Goal: Complete application form

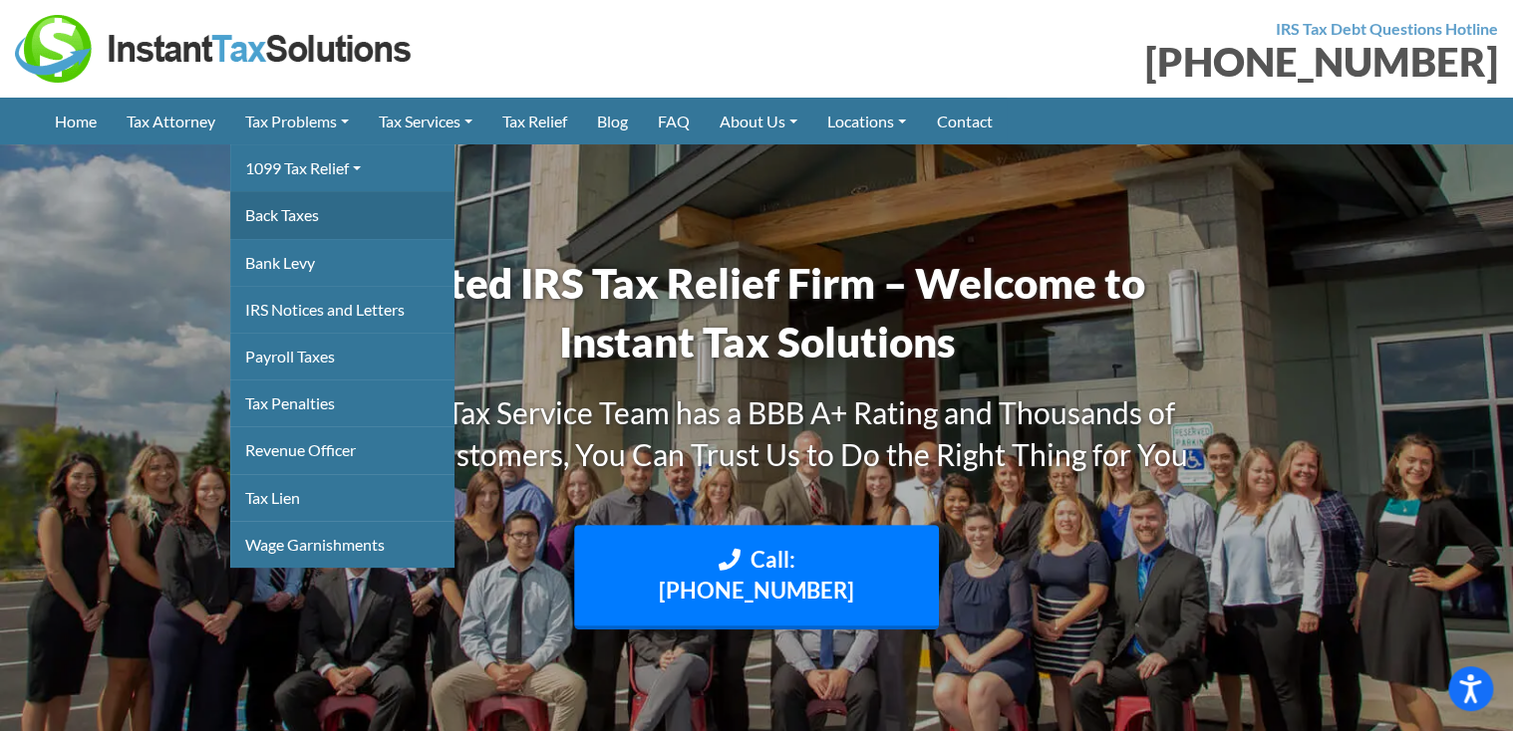
click at [287, 218] on link "Back Taxes" at bounding box center [342, 214] width 224 height 47
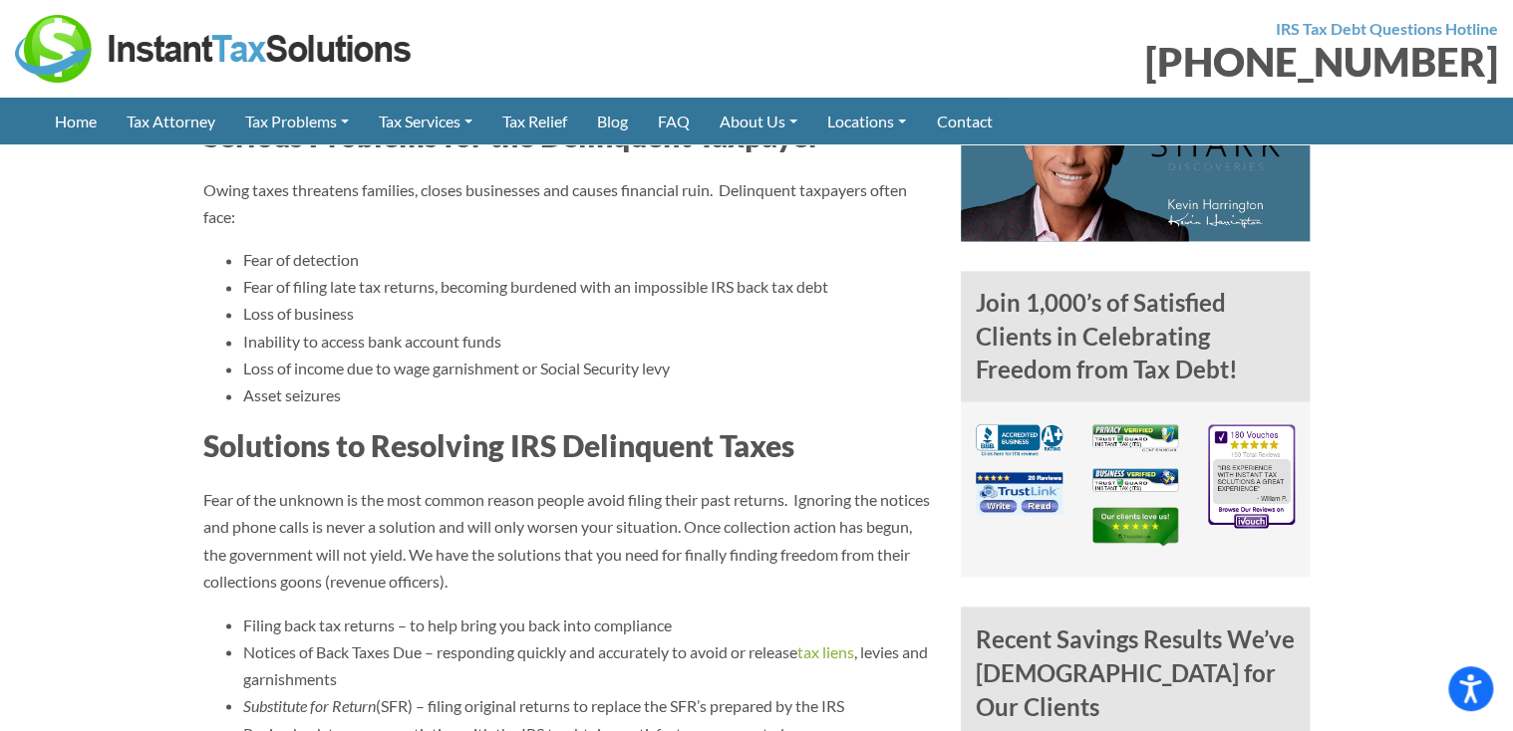
scroll to position [1276, 0]
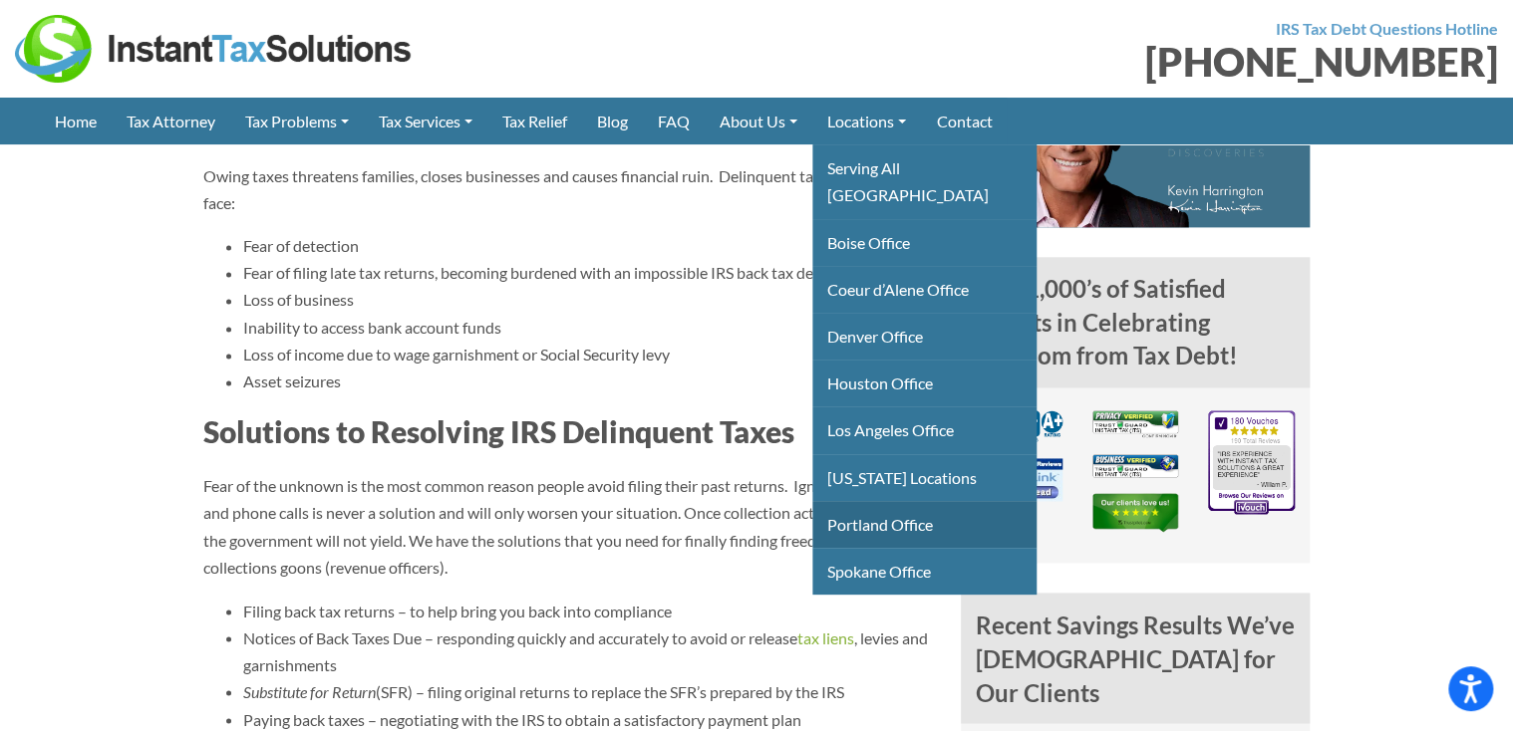
click at [948, 501] on link "Portland Office" at bounding box center [924, 524] width 224 height 47
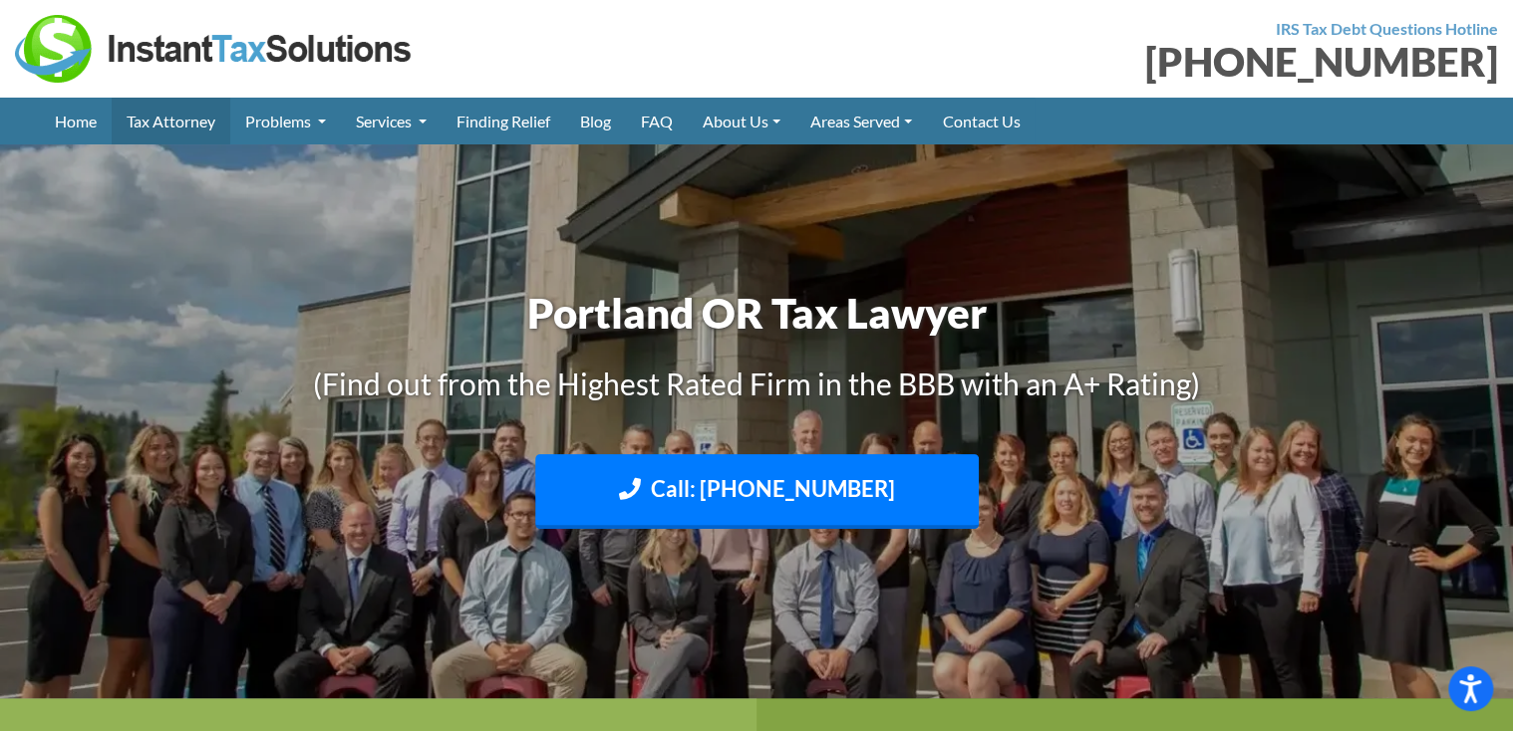
click at [168, 119] on link "Tax Attorney" at bounding box center [171, 121] width 119 height 47
click at [670, 127] on link "FAQ" at bounding box center [657, 121] width 62 height 47
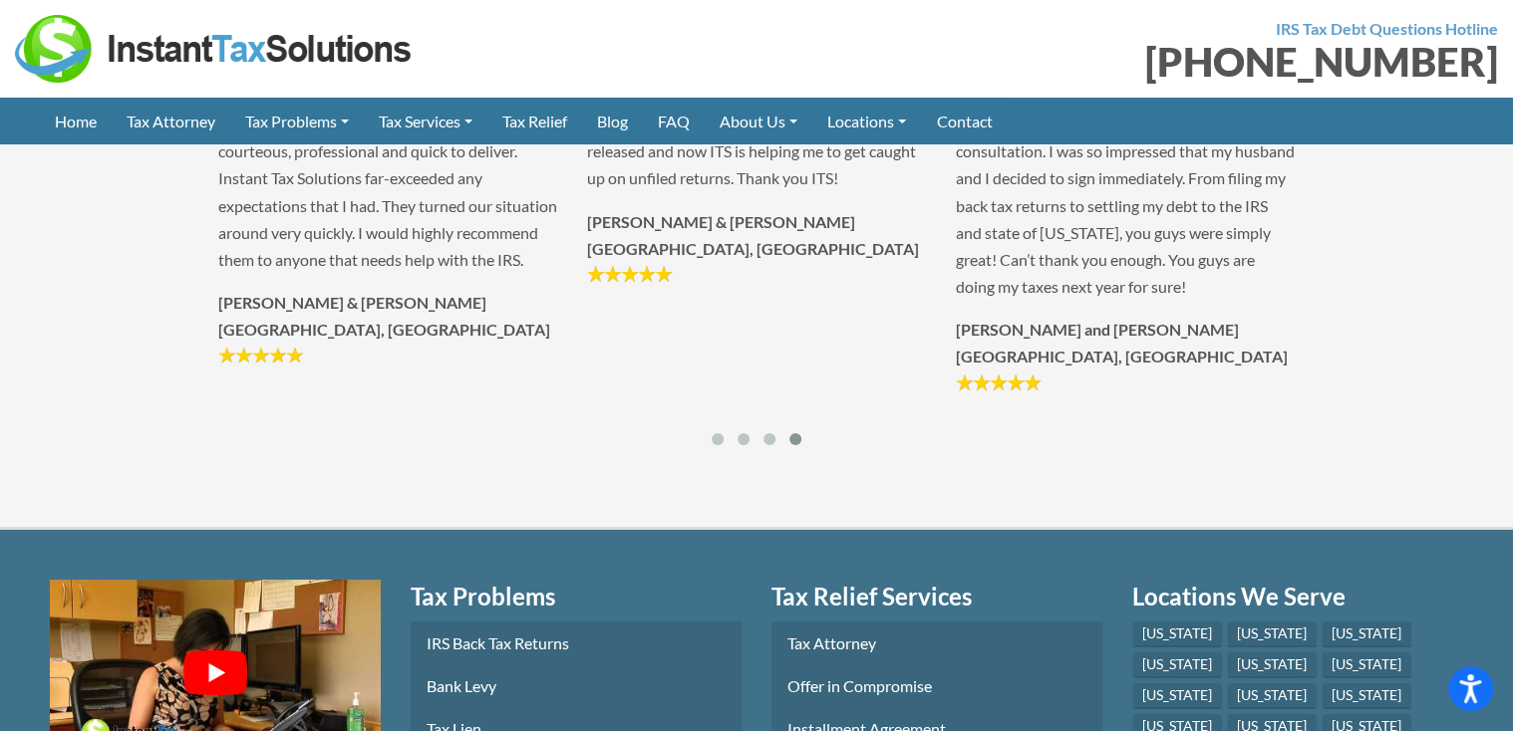
scroll to position [3109, 0]
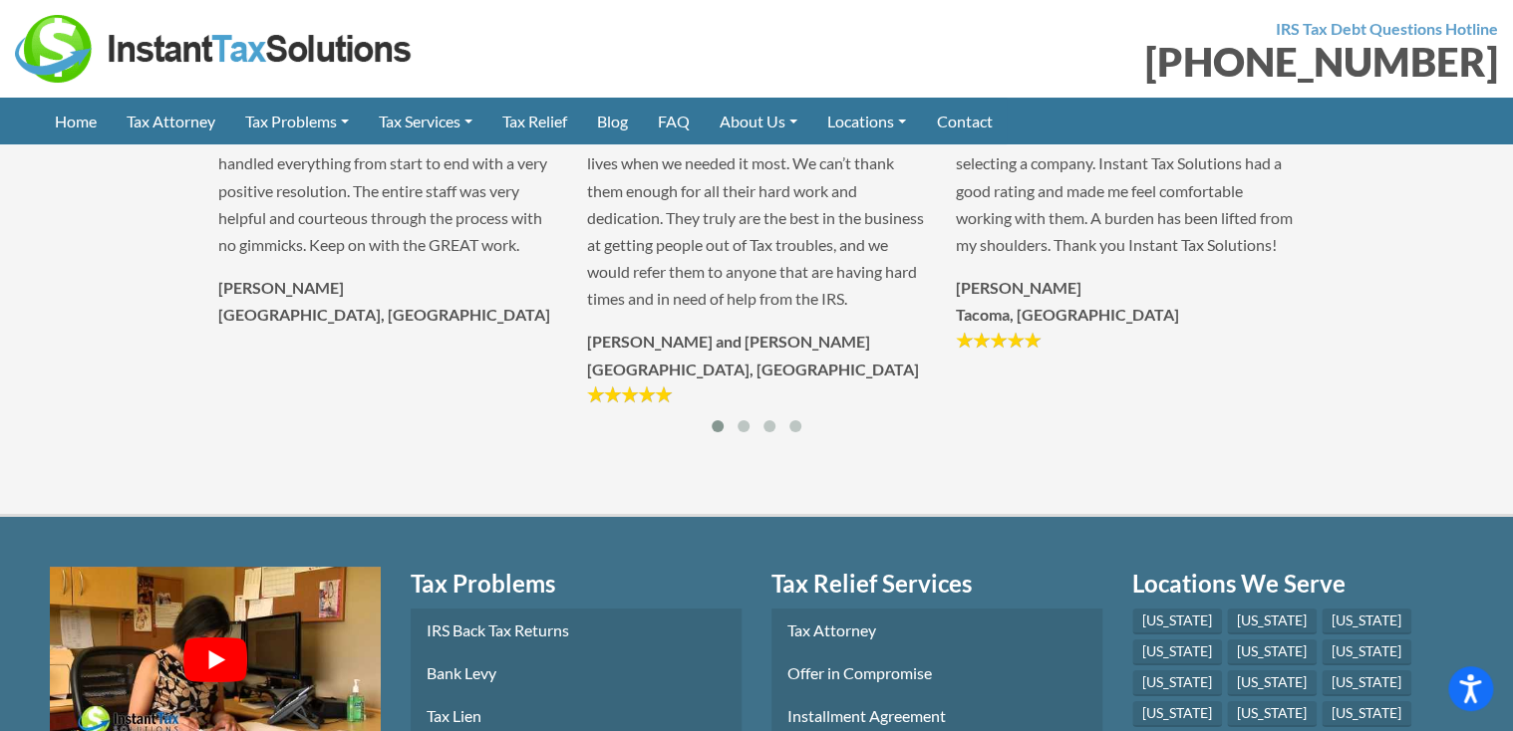
drag, startPoint x: 709, startPoint y: 556, endPoint x: 971, endPoint y: 568, distance: 262.4
click at [971, 517] on section "Un-Edited Client Reviews "The entire staff was very helpful and courteous throu…" at bounding box center [756, 134] width 1513 height 765
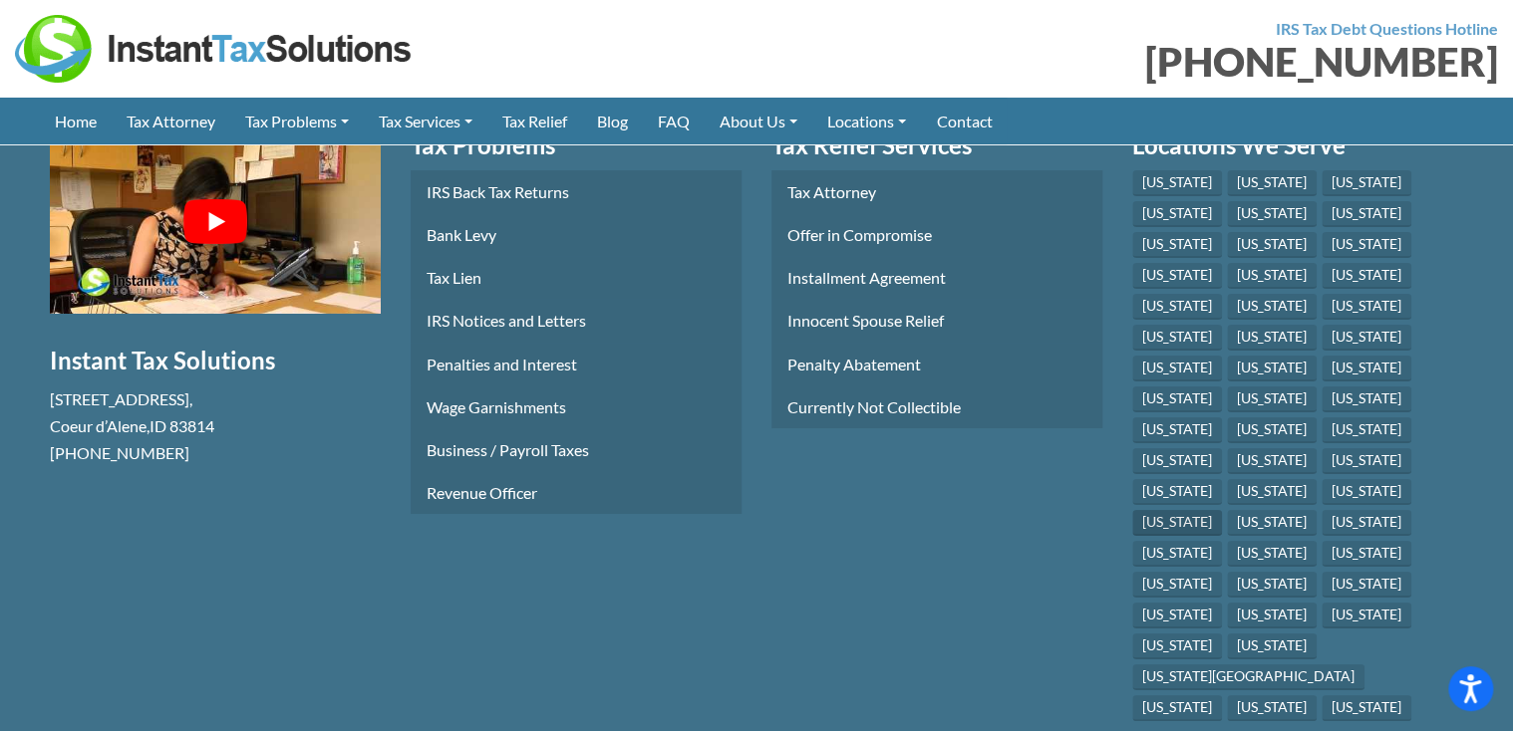
scroll to position [3587, 0]
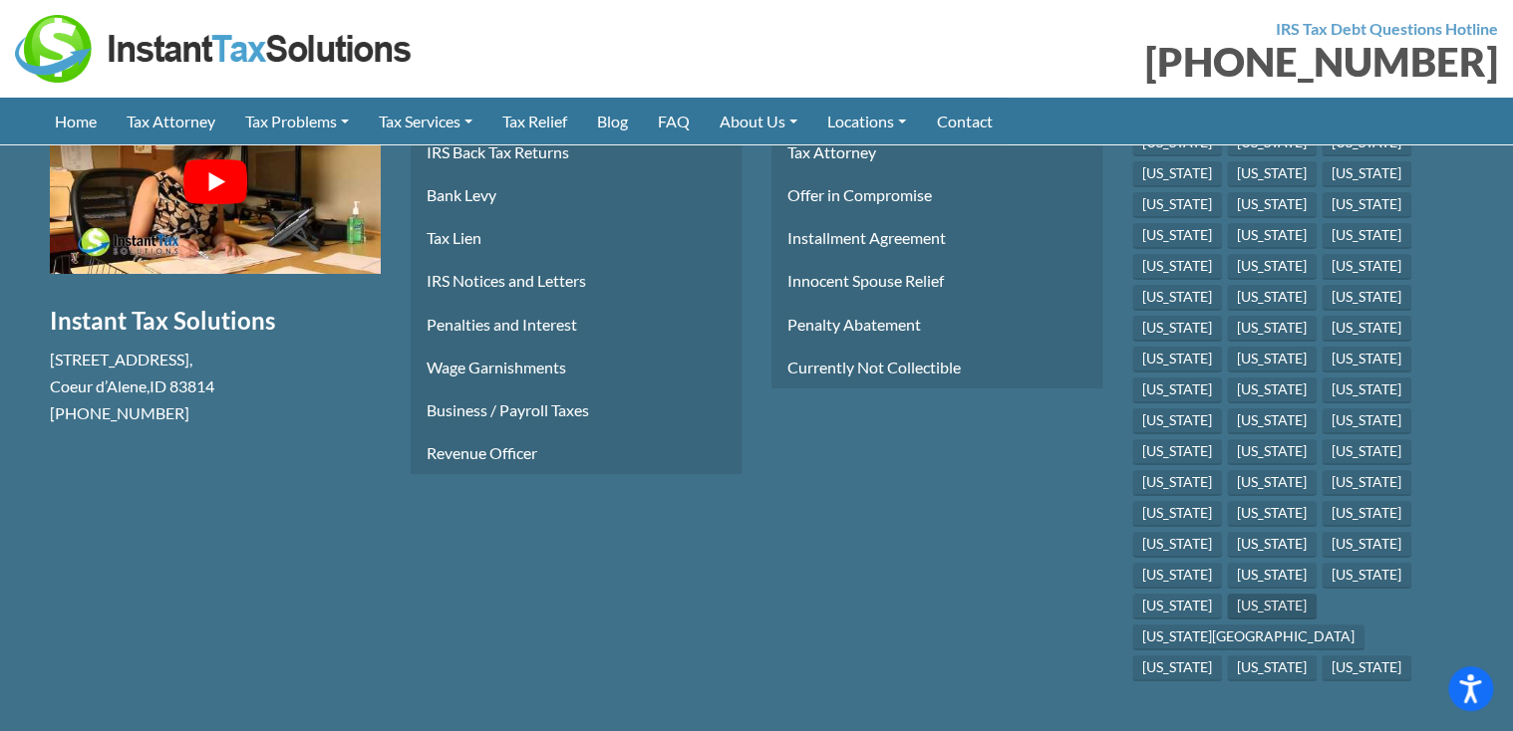
click at [1277, 618] on link "[US_STATE]" at bounding box center [1272, 607] width 90 height 26
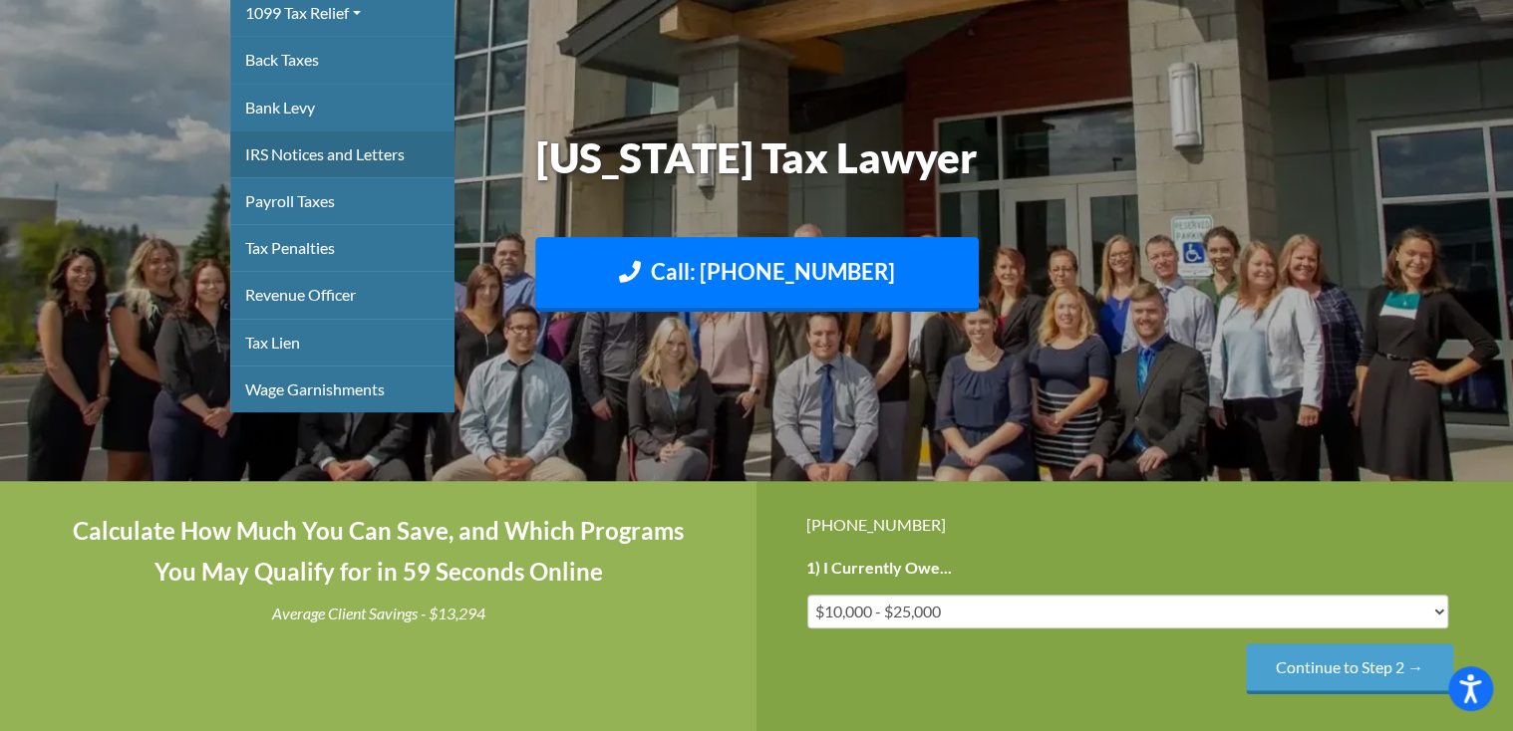
scroll to position [239, 0]
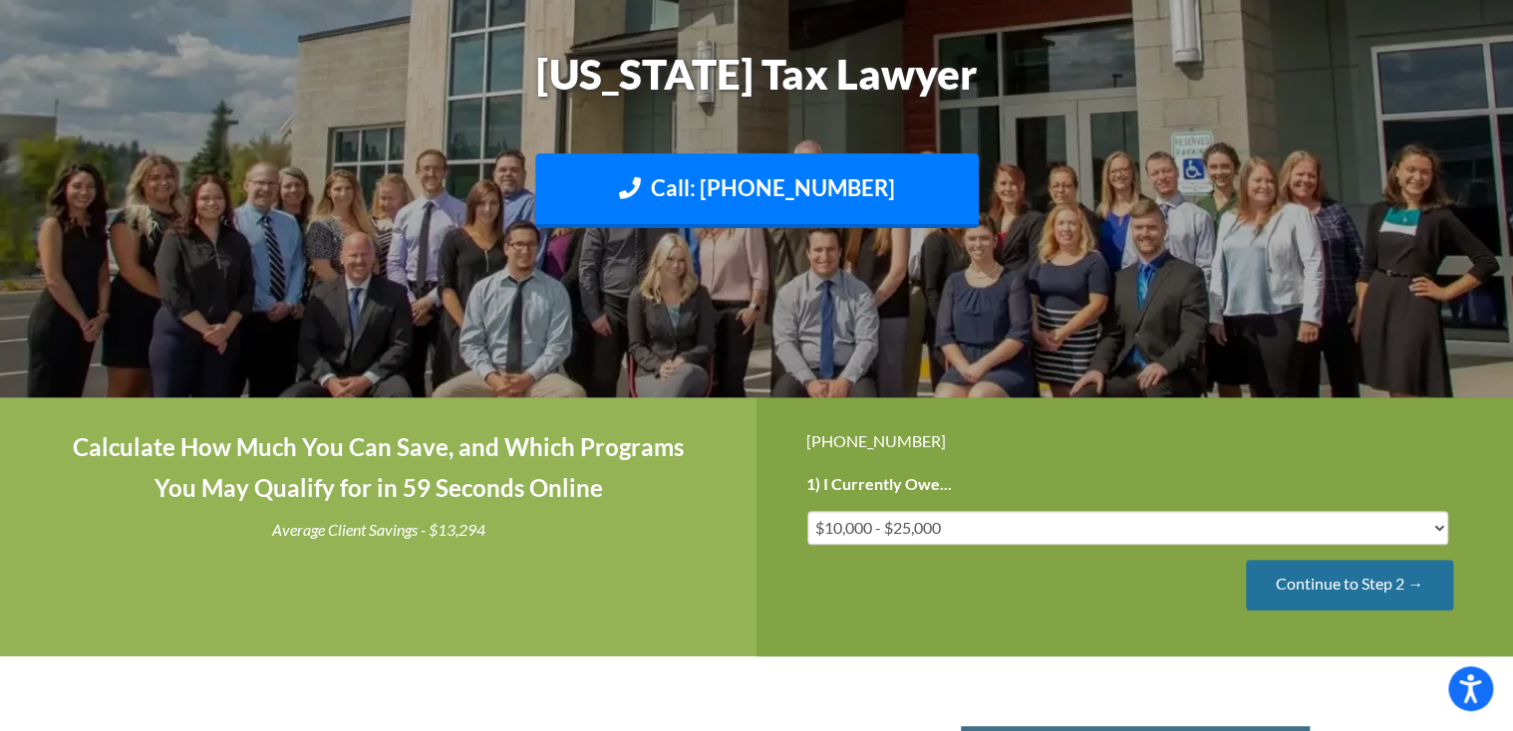
click at [1367, 584] on input "Continue to Step 2 →" at bounding box center [1349, 585] width 207 height 51
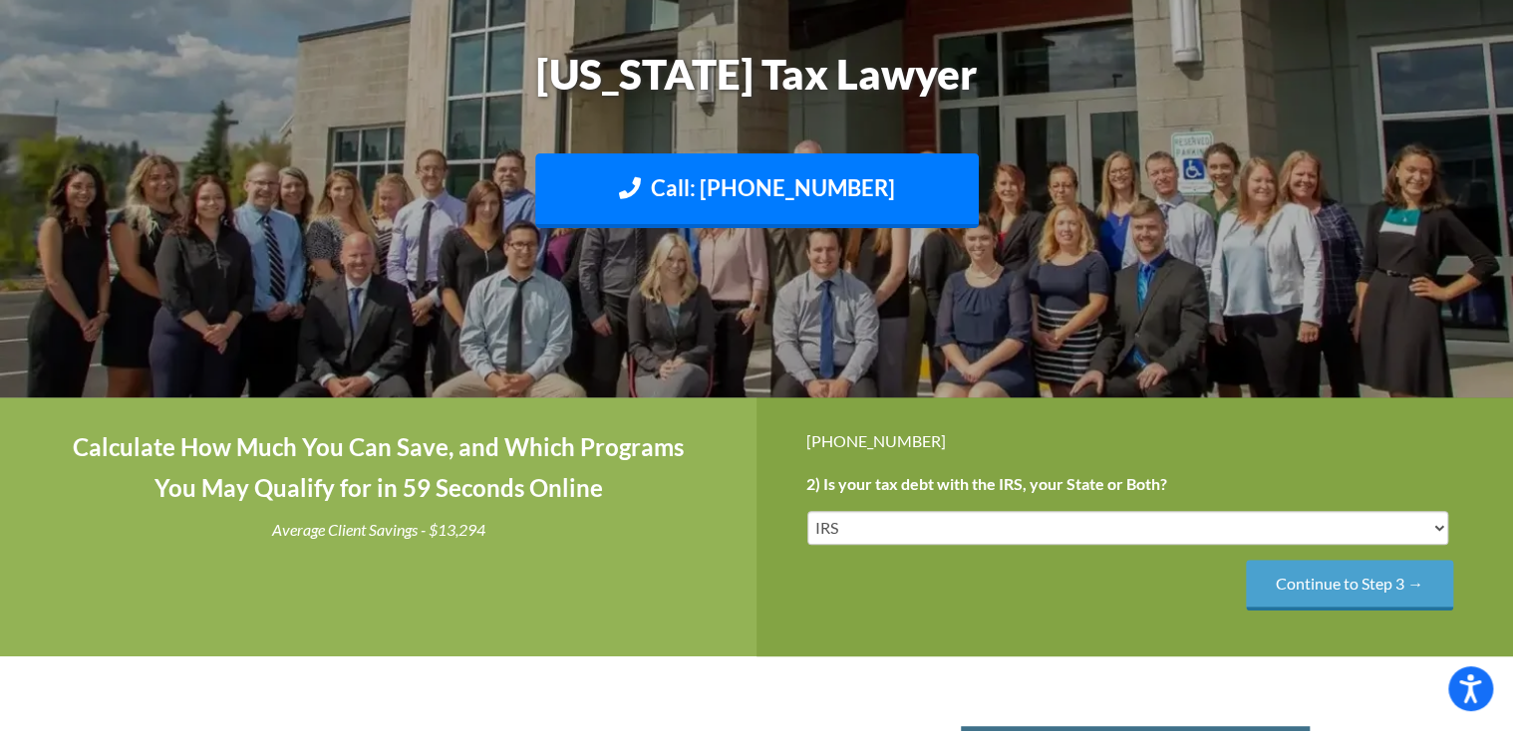
scroll to position [0, 0]
click at [1367, 584] on input "Continue to Step 3 →" at bounding box center [1349, 585] width 207 height 51
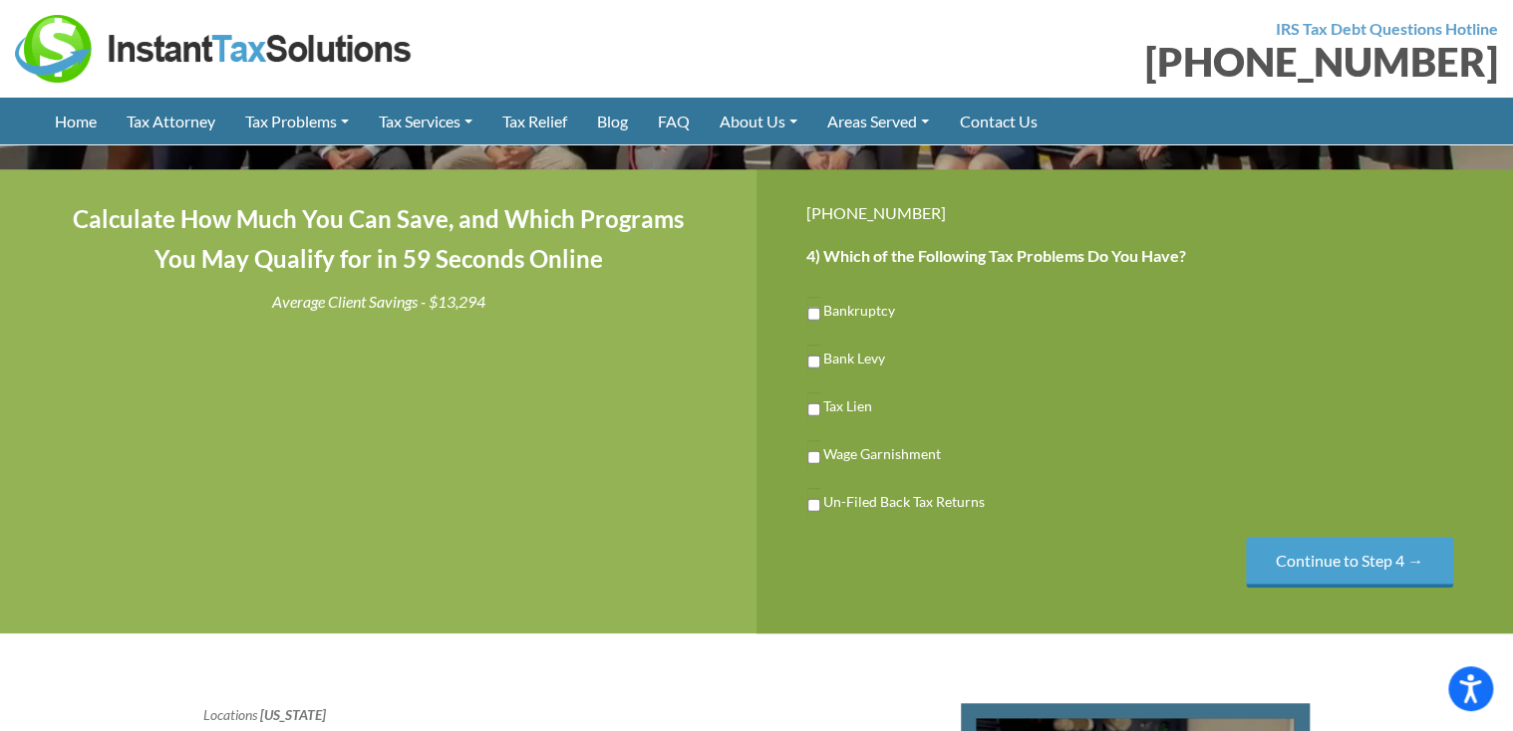
scroll to position [399, 0]
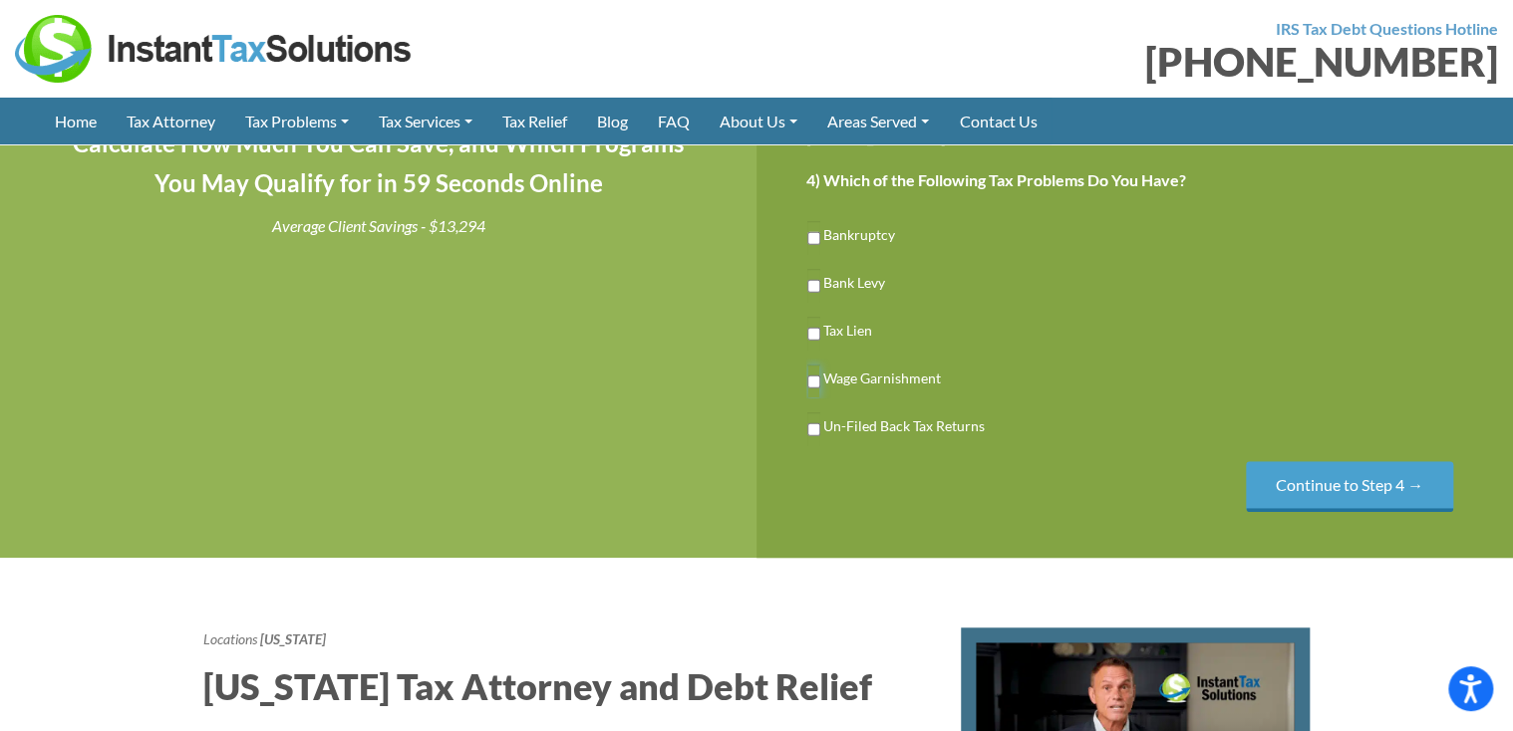
click at [809, 379] on input "Wage Garnishment" at bounding box center [813, 382] width 13 height 34
checkbox input "true"
click at [809, 426] on input "Un-Filed Back Tax Returns" at bounding box center [813, 430] width 13 height 34
checkbox input "true"
click at [1313, 480] on input "Continue to Step 4 →" at bounding box center [1349, 486] width 207 height 51
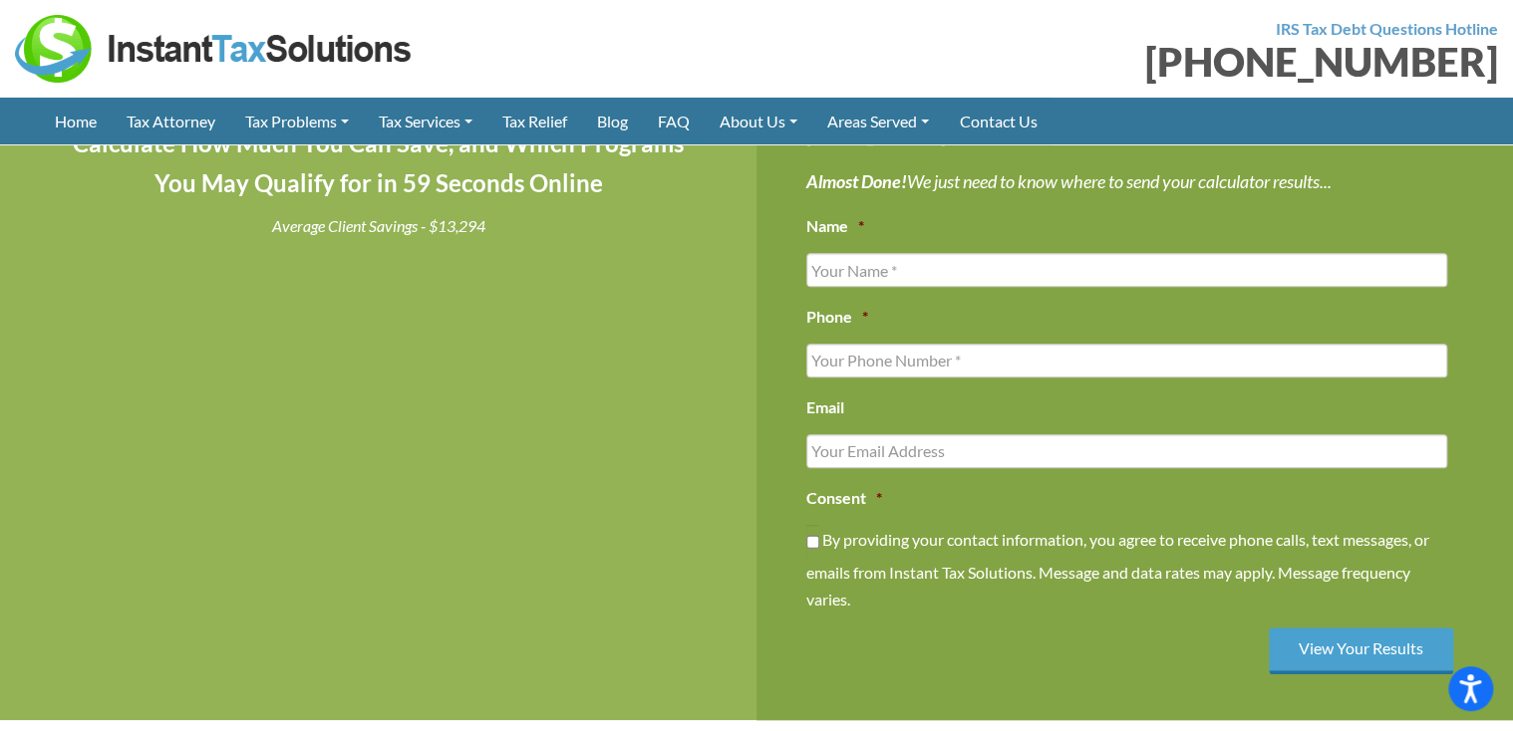
scroll to position [0, 0]
